Goal: Task Accomplishment & Management: Manage account settings

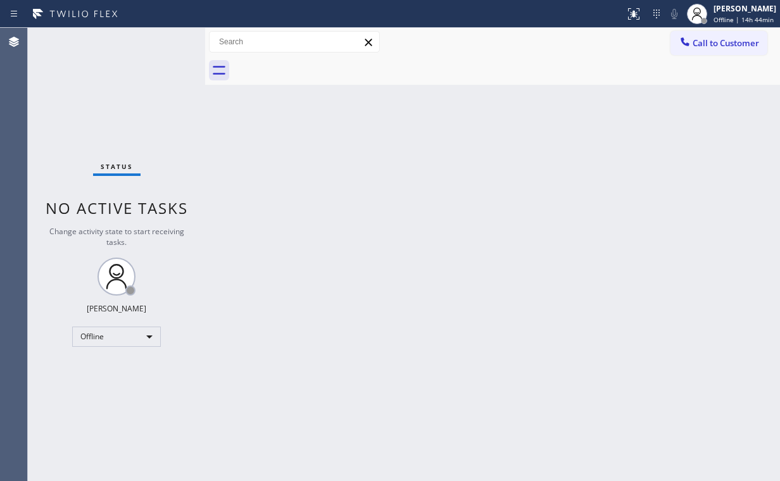
click at [411, 441] on div "Back to Dashboard Change Sender ID Customers Technicians Select a contact Outbo…" at bounding box center [492, 254] width 575 height 453
drag, startPoint x: 97, startPoint y: 322, endPoint x: 105, endPoint y: 335, distance: 15.6
click at [98, 322] on div "Status No active tasks Change activity state to start receiving tasks. [PERSON_…" at bounding box center [116, 254] width 177 height 453
click at [104, 336] on div "Offline" at bounding box center [116, 337] width 89 height 20
drag, startPoint x: 103, startPoint y: 384, endPoint x: 210, endPoint y: 386, distance: 107.0
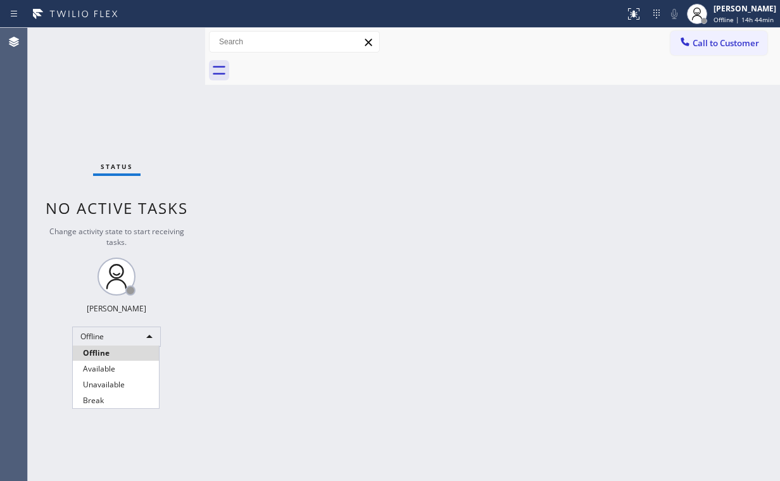
click at [103, 384] on li "Unavailable" at bounding box center [116, 384] width 86 height 15
click at [278, 377] on div "Back to Dashboard Change Sender ID Customers Technicians Select a contact Outbo…" at bounding box center [492, 254] width 575 height 453
click at [177, 77] on div "Status No active tasks Change activity state to start receiving tasks. [PERSON_…" at bounding box center [116, 254] width 177 height 453
